Goal: Task Accomplishment & Management: Use online tool/utility

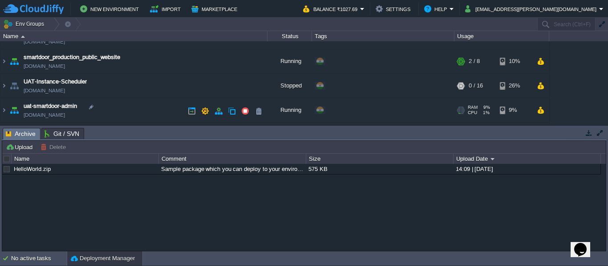
scroll to position [65, 0]
click at [6, 110] on img at bounding box center [3, 111] width 7 height 24
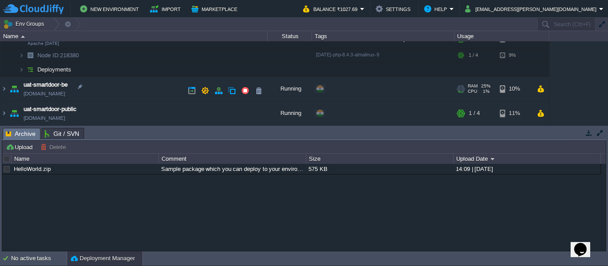
scroll to position [157, 0]
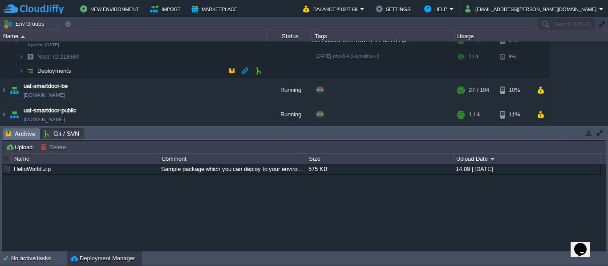
click at [17, 69] on img at bounding box center [12, 68] width 12 height 8
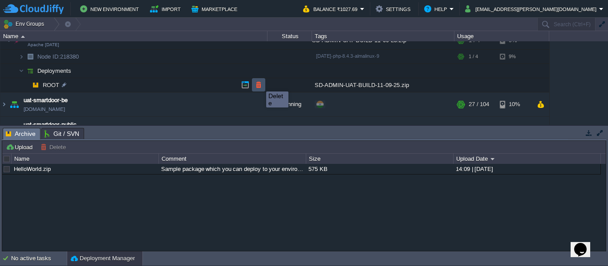
click at [259, 84] on button "button" at bounding box center [258, 85] width 8 height 8
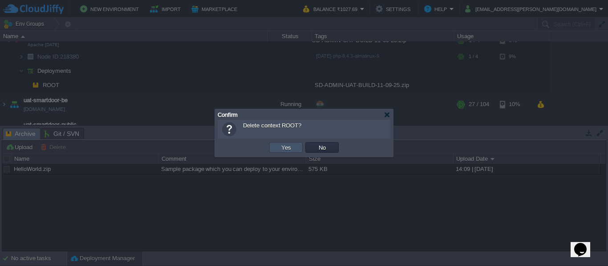
click at [281, 149] on button "Yes" at bounding box center [285, 148] width 15 height 8
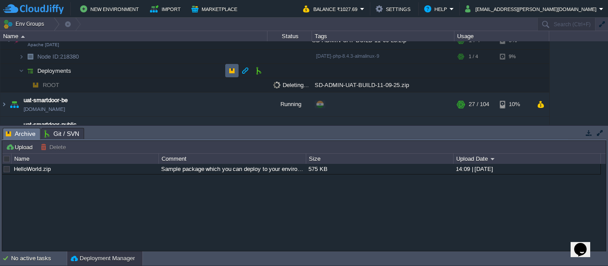
click at [230, 66] on td at bounding box center [231, 70] width 13 height 13
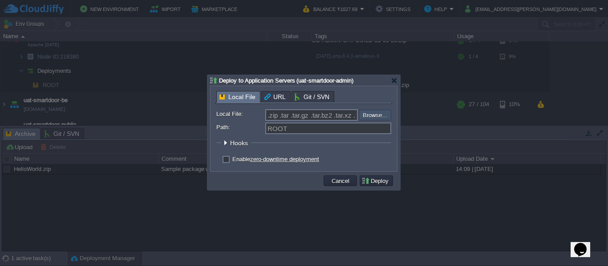
click at [370, 114] on input "file" at bounding box center [334, 115] width 113 height 11
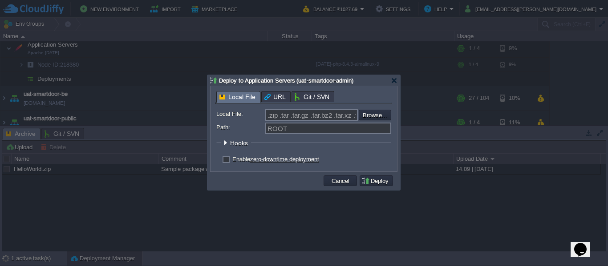
type input "C:\fakepath\SD-ADMIN-UAT-BUILD-19-09-25.zip"
type input "SD-ADMIN-UAT-BUILD-19-09-25.zip"
click at [374, 179] on button "Deploy" at bounding box center [376, 181] width 30 height 8
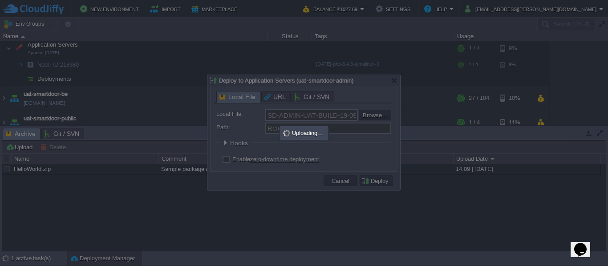
scroll to position [0, 0]
